Goal: Information Seeking & Learning: Understand process/instructions

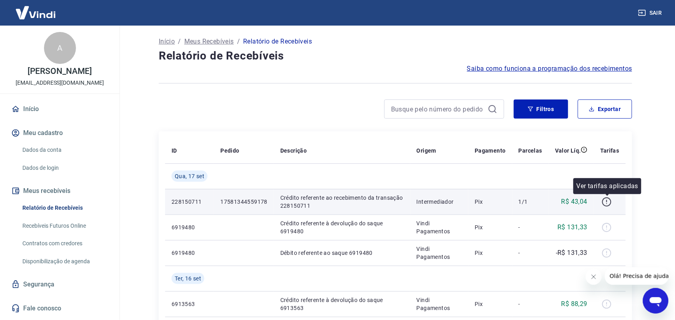
click at [606, 199] on icon "button" at bounding box center [607, 202] width 10 height 10
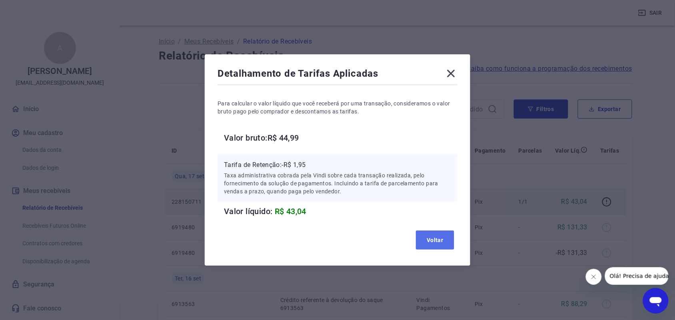
click at [438, 249] on button "Voltar" at bounding box center [435, 240] width 38 height 19
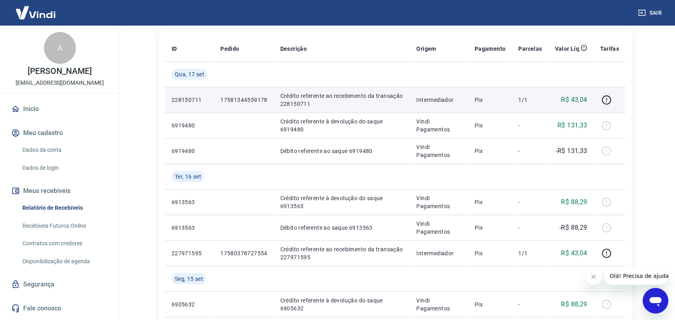
scroll to position [107, 0]
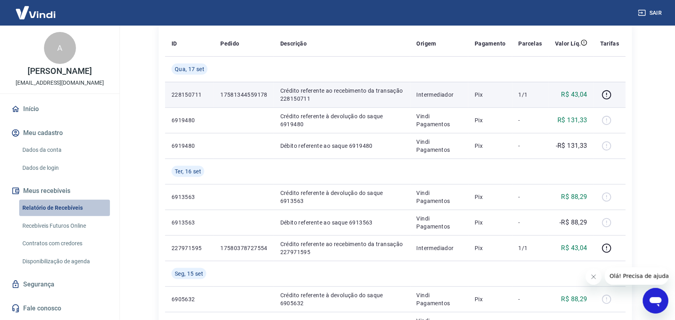
click at [55, 214] on link "Relatório de Recebíveis" at bounding box center [64, 208] width 91 height 16
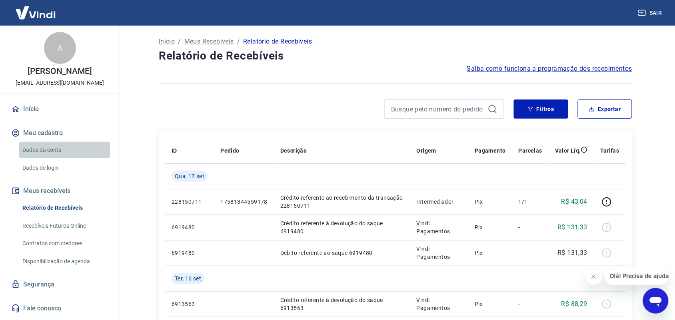
click at [44, 146] on link "Dados da conta" at bounding box center [64, 150] width 91 height 16
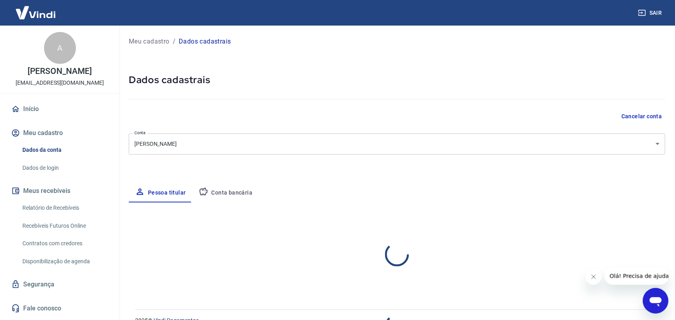
select select "CE"
select select "business"
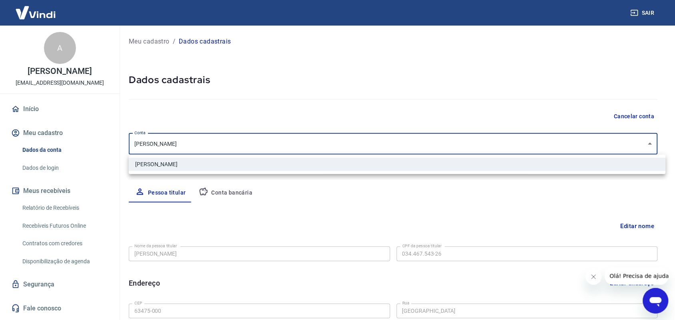
click at [405, 147] on body "Sair A ANA BEATRIZ MAGALHÃES anabeatrizmagalhaessl.pessoal@gmail.com Início Meu…" at bounding box center [337, 160] width 675 height 320
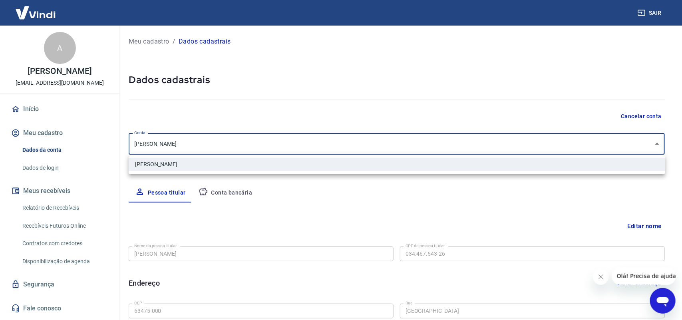
click at [428, 97] on div at bounding box center [341, 160] width 682 height 320
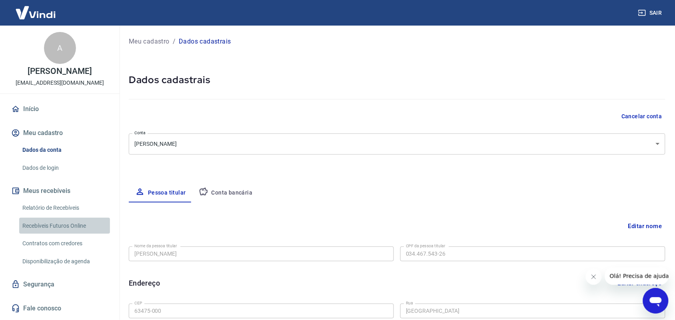
click at [71, 222] on link "Recebíveis Futuros Online" at bounding box center [64, 226] width 91 height 16
click at [44, 223] on link "Recebíveis Futuros Online" at bounding box center [64, 226] width 91 height 16
click at [58, 222] on link "Recebíveis Futuros Online" at bounding box center [64, 226] width 91 height 16
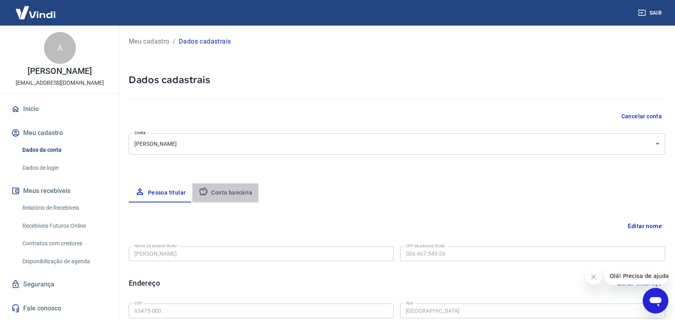
click at [222, 190] on button "Conta bancária" at bounding box center [225, 193] width 67 height 19
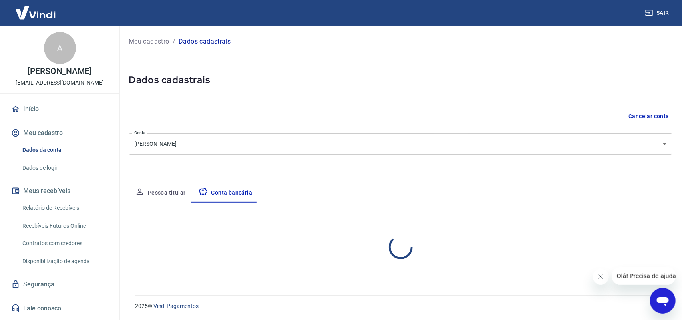
select select "1"
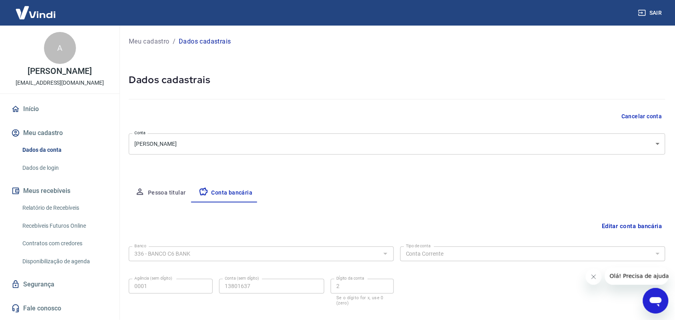
scroll to position [44, 0]
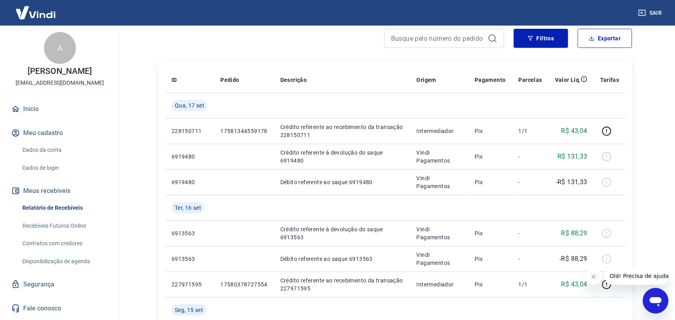
scroll to position [89, 0]
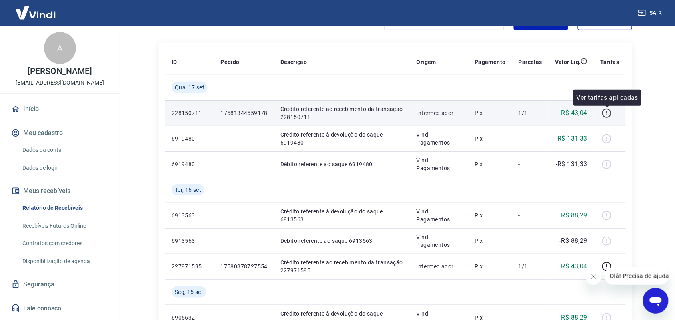
click at [608, 111] on icon "button" at bounding box center [607, 113] width 10 height 10
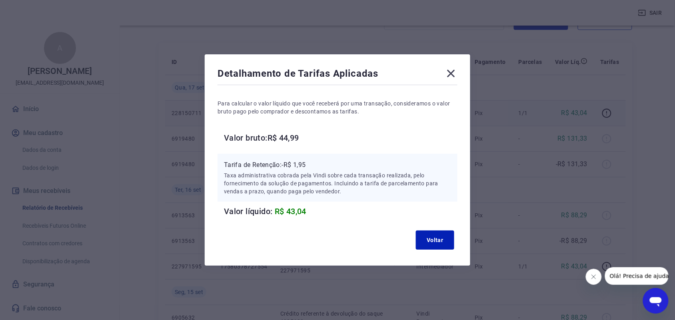
click at [456, 70] on icon at bounding box center [451, 73] width 13 height 13
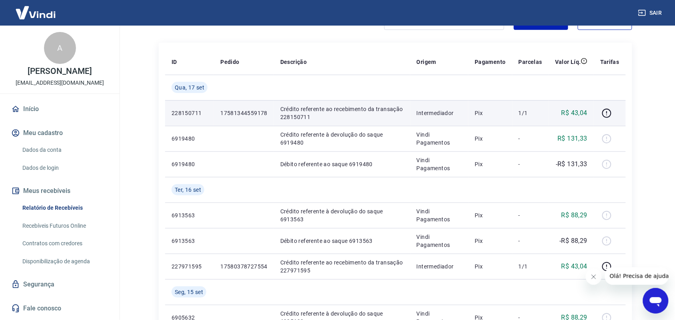
scroll to position [0, 0]
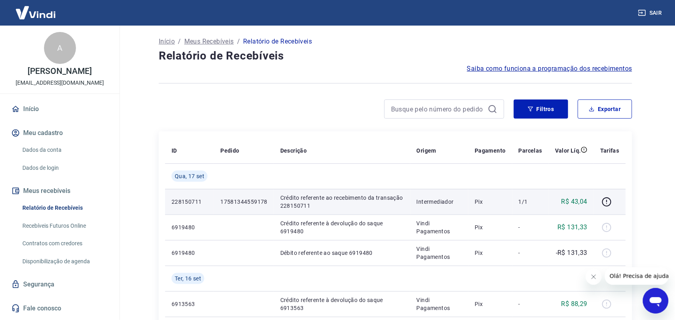
click at [600, 71] on span "Saiba como funciona a programação dos recebimentos" at bounding box center [549, 69] width 165 height 10
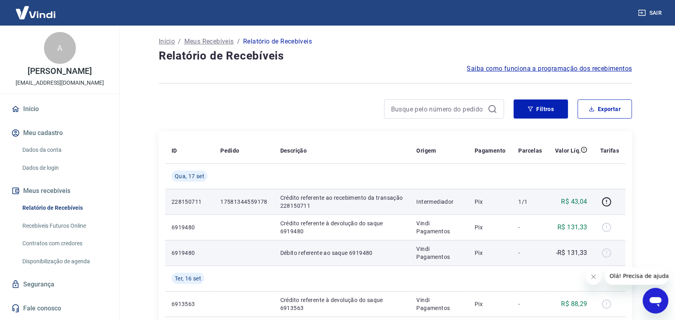
click at [602, 252] on div at bounding box center [609, 253] width 19 height 13
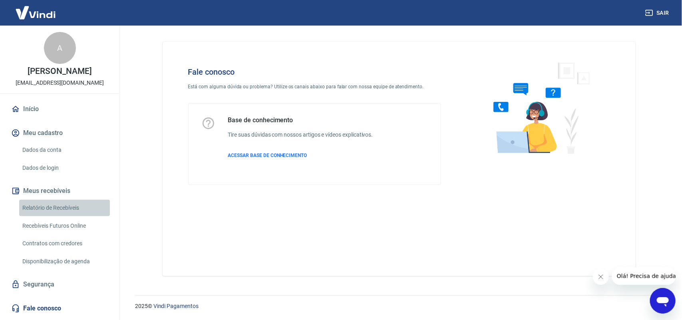
click at [85, 211] on link "Relatório de Recebíveis" at bounding box center [64, 208] width 91 height 16
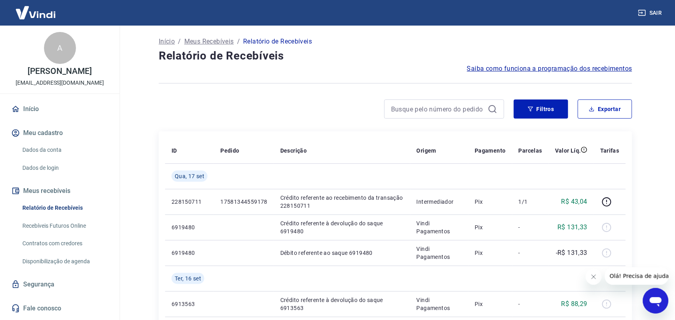
click at [597, 64] on span "Saiba como funciona a programação dos recebimentos" at bounding box center [549, 69] width 165 height 10
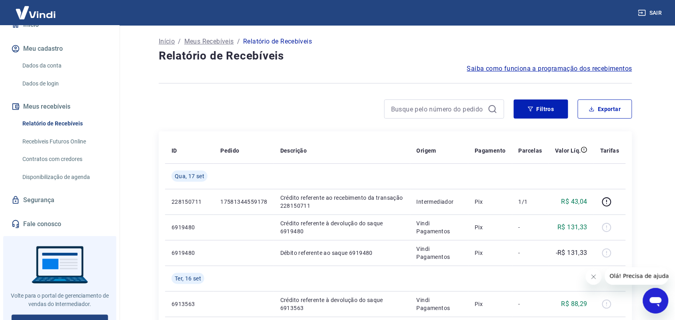
scroll to position [101, 0]
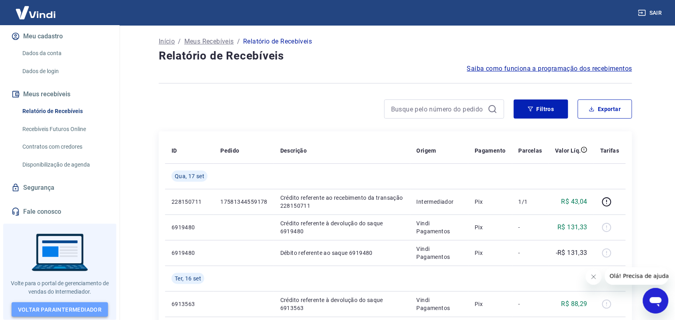
click at [77, 306] on link "Voltar para Intermediador" at bounding box center [60, 310] width 97 height 15
